Goal: Task Accomplishment & Management: Manage account settings

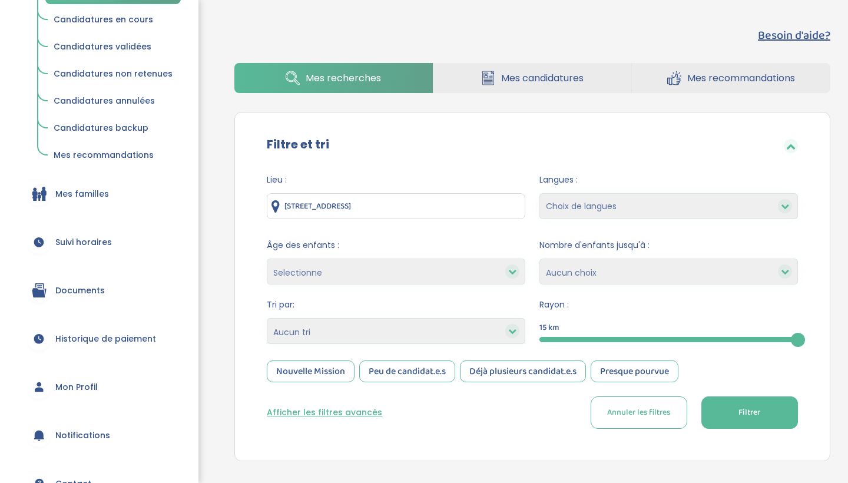
scroll to position [197, 0]
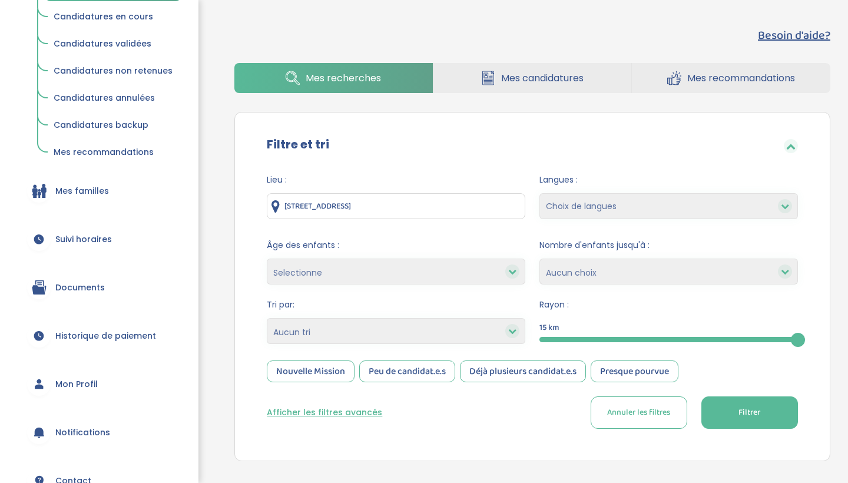
click at [110, 289] on link "Documents" at bounding box center [99, 287] width 163 height 42
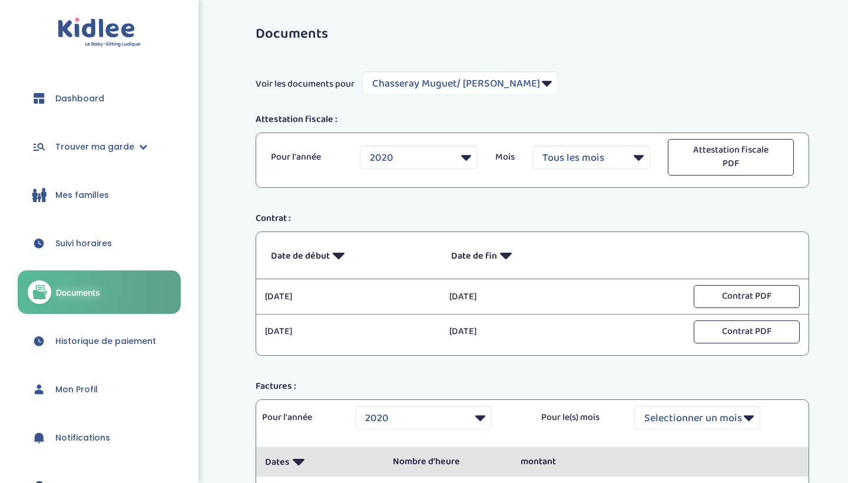
select select "351"
select select "2020"
select select "7516"
select select
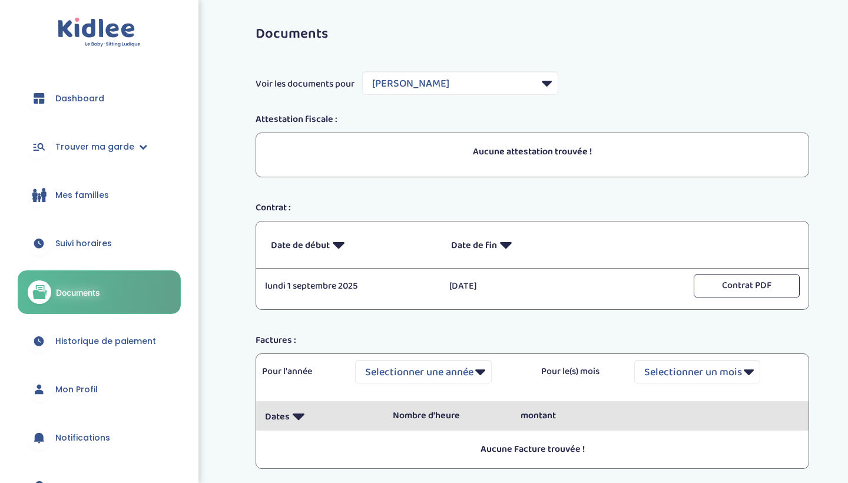
click at [836, 161] on div "Documents Voir les documents pour Filtrer par Famille Chasseray Muguet/ Beard B…" at bounding box center [532, 260] width 631 height 484
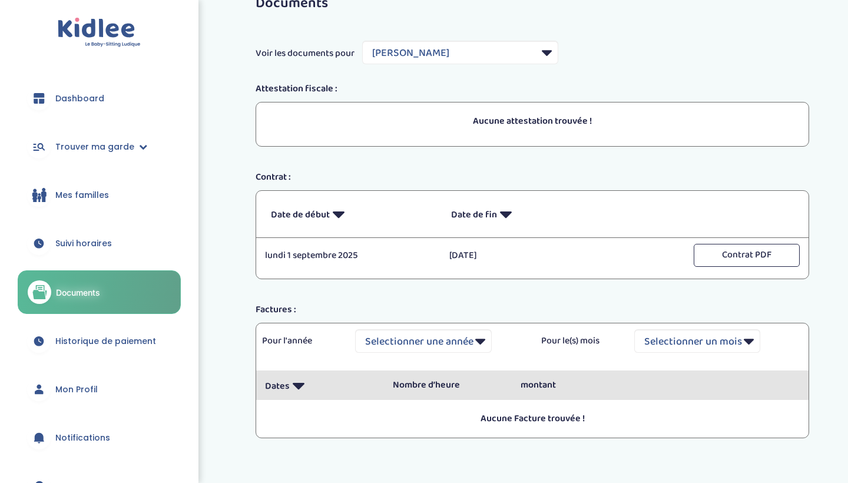
scroll to position [30, 0]
click at [731, 258] on button "Contrat PDF" at bounding box center [747, 255] width 106 height 23
click at [97, 345] on span "Historique de paiement" at bounding box center [105, 341] width 101 height 12
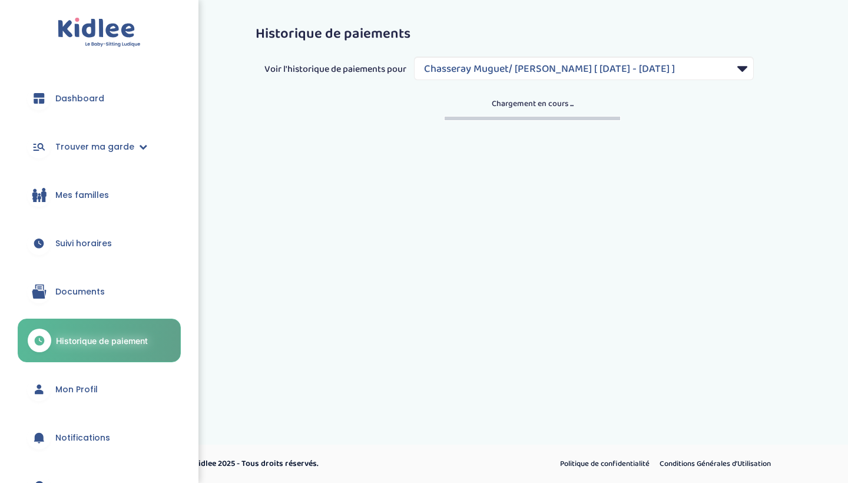
select select "417"
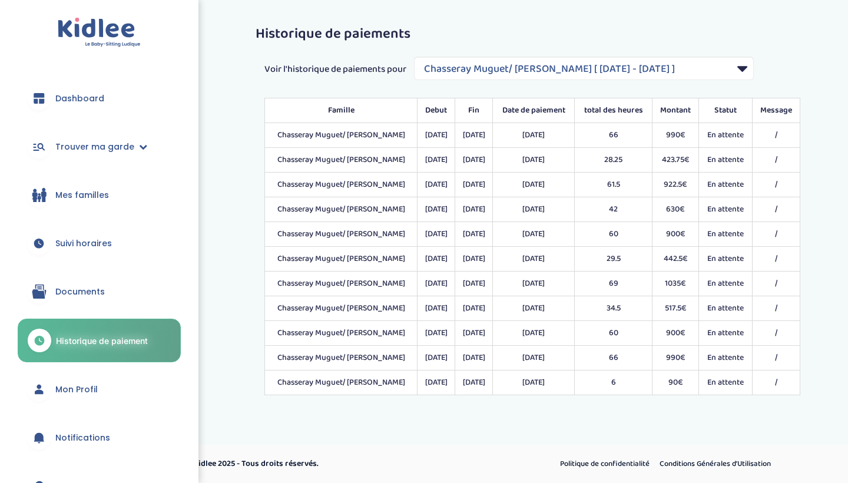
click at [95, 239] on span "Suivi horaires" at bounding box center [83, 243] width 57 height 12
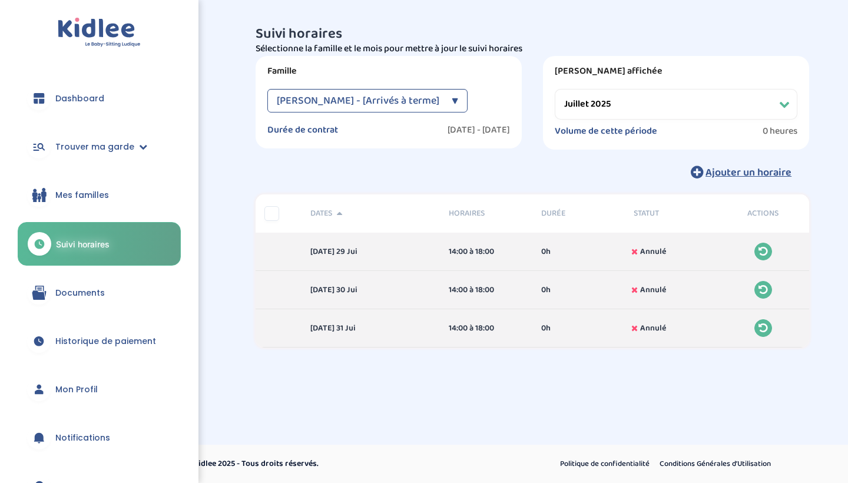
select select "juillet 2025"
click at [391, 100] on span "Salah Houari - [Arrivés à terme]" at bounding box center [358, 101] width 163 height 24
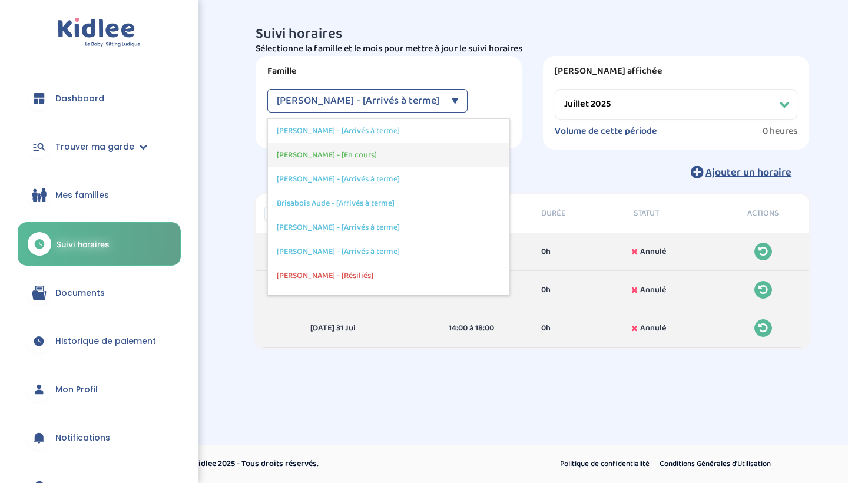
click at [382, 152] on div "BILLAS MARIE - [En cours]" at bounding box center [389, 155] width 242 height 24
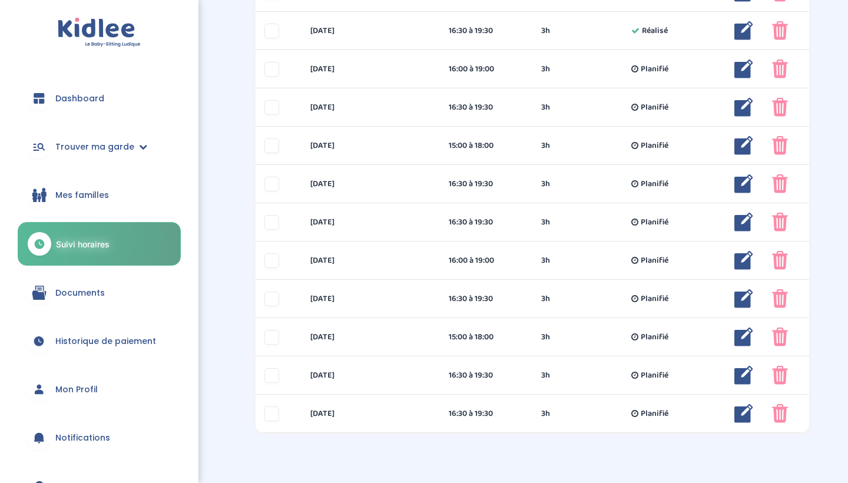
scroll to position [648, 0]
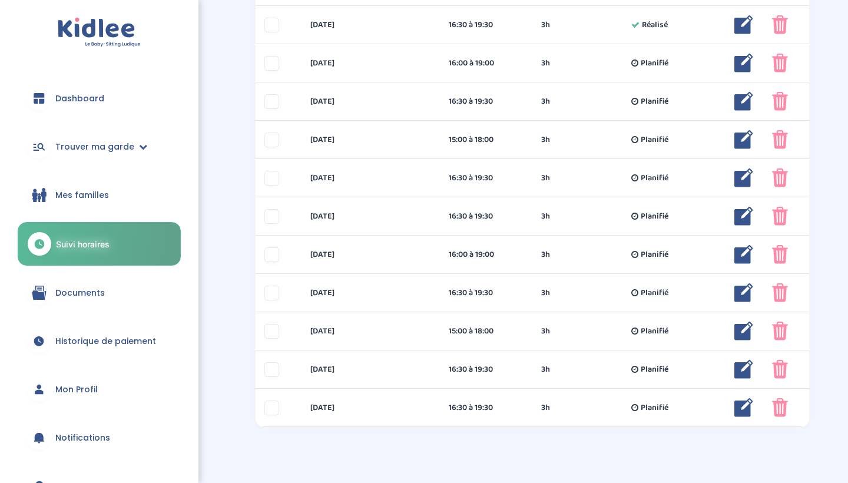
click at [42, 110] on link "Dashboard" at bounding box center [99, 98] width 163 height 42
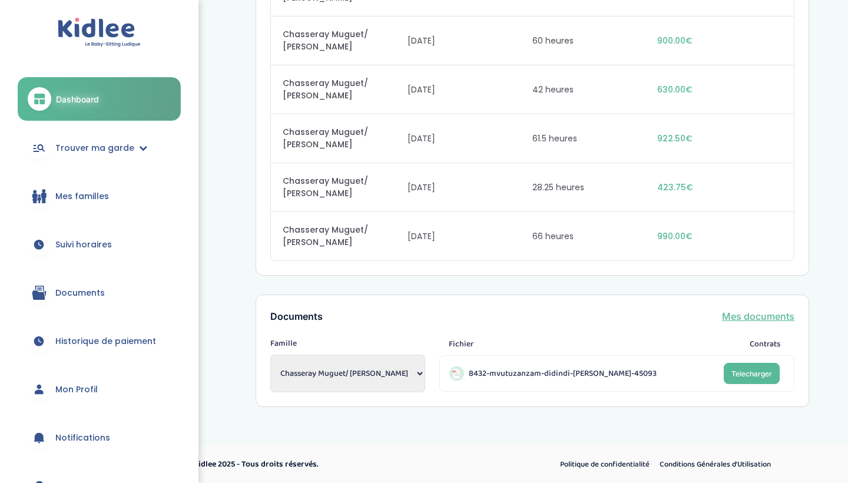
scroll to position [3080, 0]
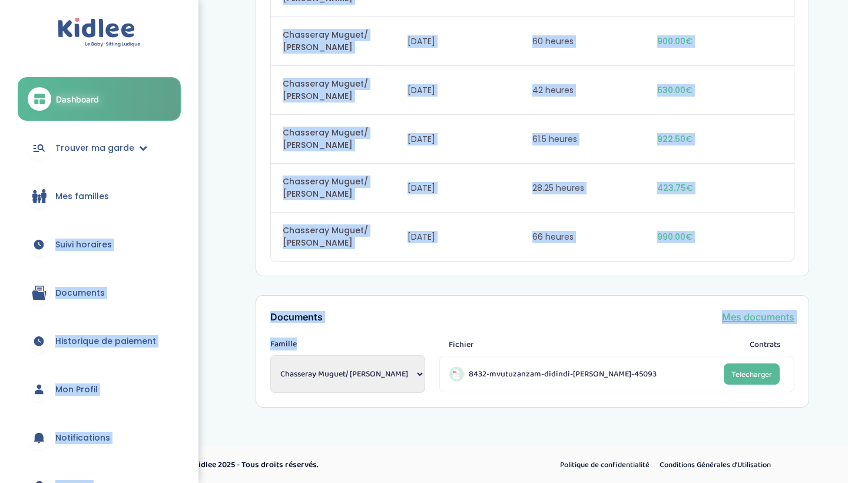
drag, startPoint x: 192, startPoint y: 237, endPoint x: 197, endPoint y: 371, distance: 133.2
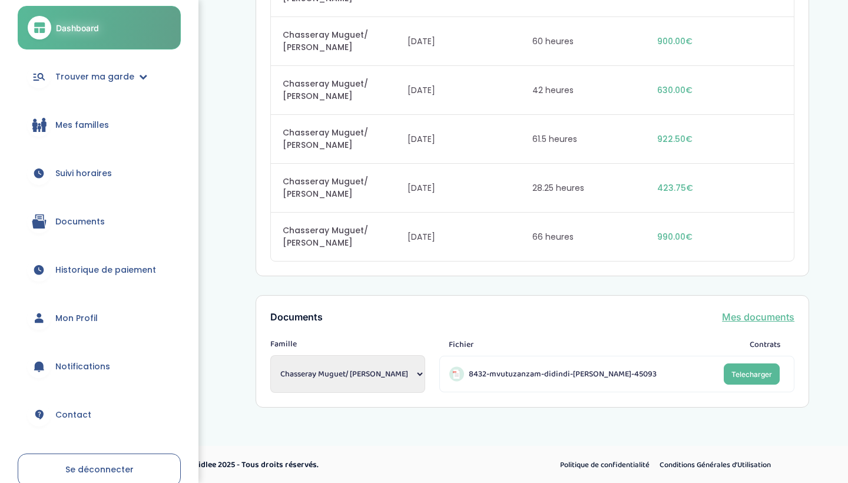
scroll to position [87, 0]
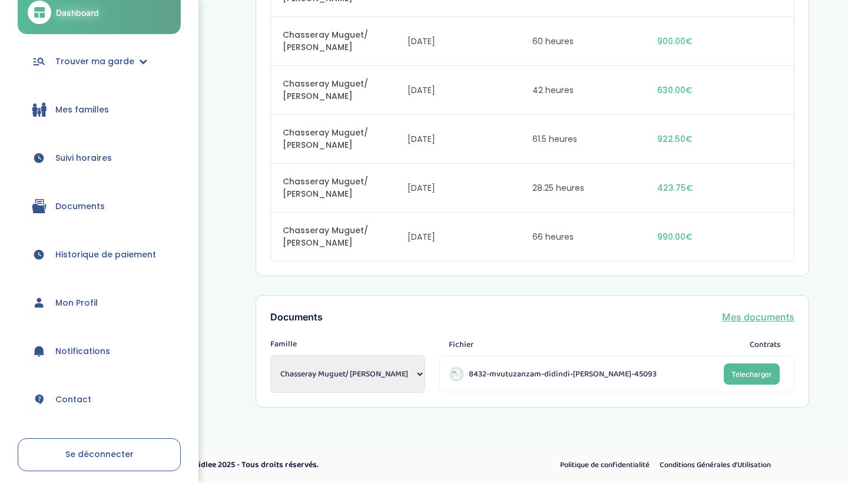
click at [125, 461] on link "Se déconnecter" at bounding box center [99, 454] width 163 height 33
